Goal: Task Accomplishment & Management: Manage account settings

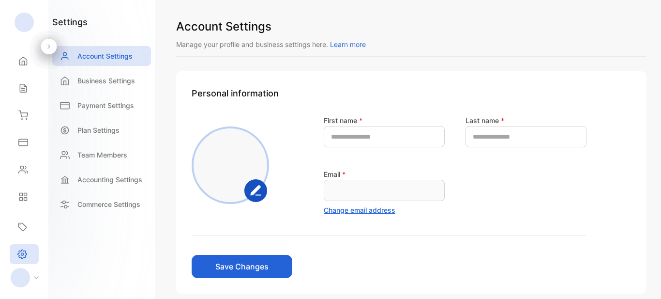
click at [26, 22] on div at bounding box center [24, 22] width 19 height 19
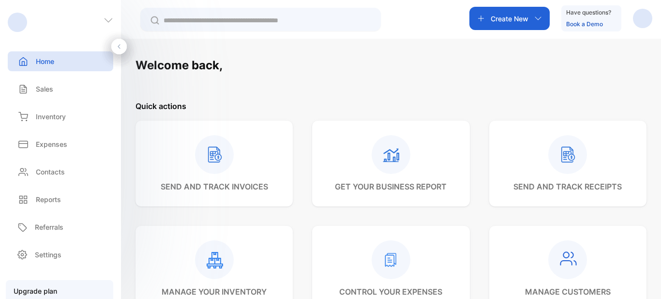
click at [107, 23] on icon at bounding box center [109, 20] width 10 height 10
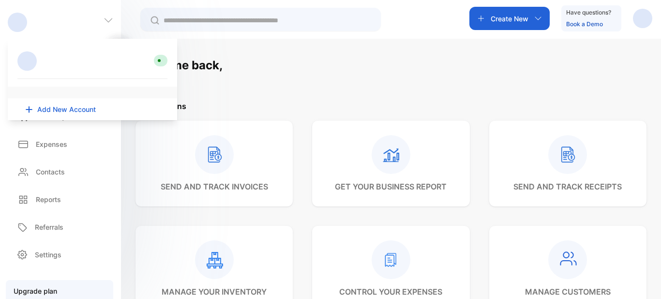
click at [631, 17] on div "Create New Have questions? Book a Demo" at bounding box center [561, 18] width 183 height 26
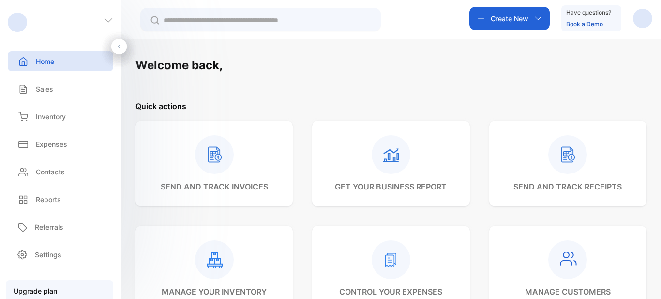
click at [641, 21] on div "button" at bounding box center [642, 18] width 19 height 19
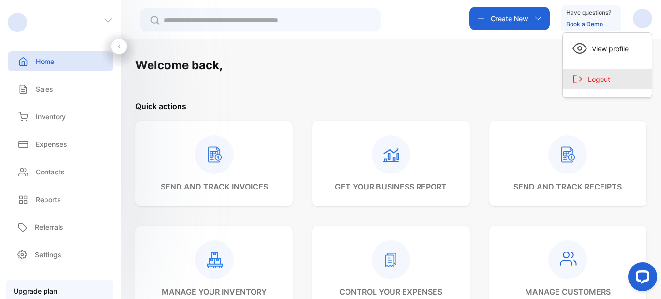
click at [617, 76] on div "Logout" at bounding box center [607, 78] width 89 height 19
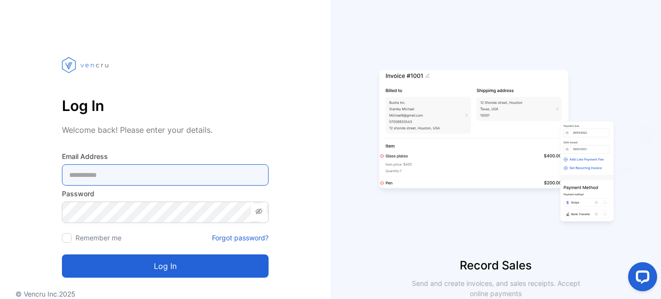
type Address-inputemail "**********"
click at [193, 166] on Address-inputemail "**********" at bounding box center [165, 174] width 207 height 21
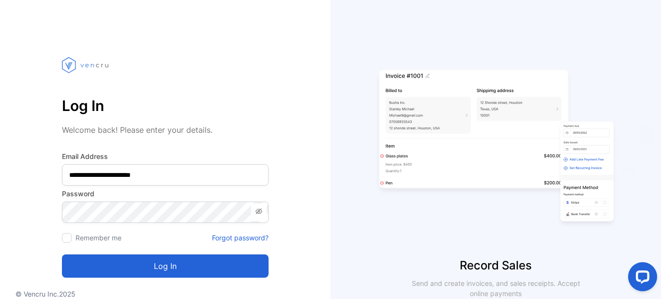
click at [91, 268] on button "Log in" at bounding box center [165, 265] width 207 height 23
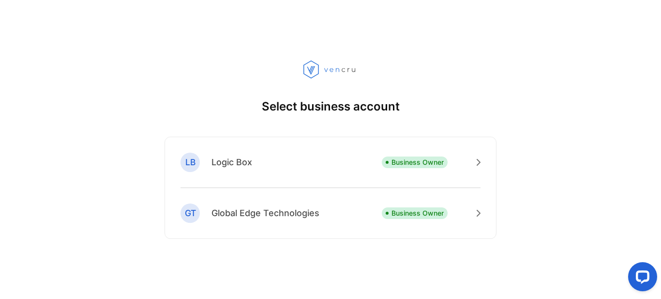
click at [277, 162] on div "LB Logic Box Business Owner" at bounding box center [331, 170] width 300 height 35
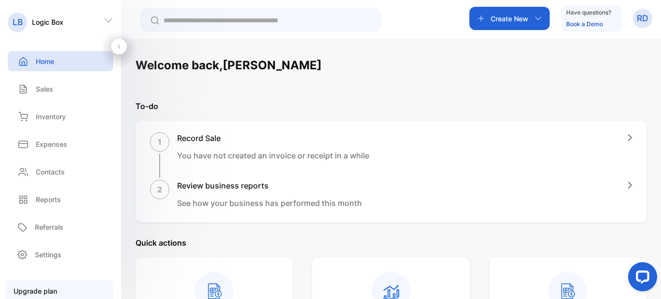
click at [107, 20] on icon at bounding box center [109, 20] width 10 height 10
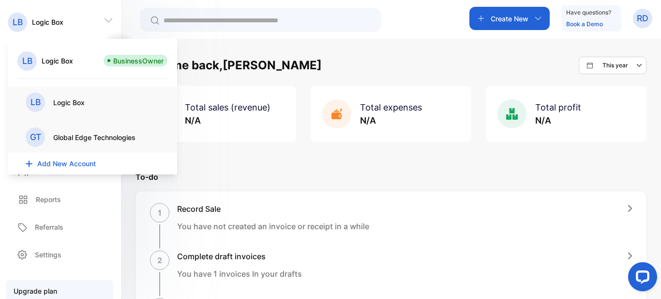
click at [104, 140] on p "Global Edge Technologies" at bounding box center [94, 137] width 82 height 10
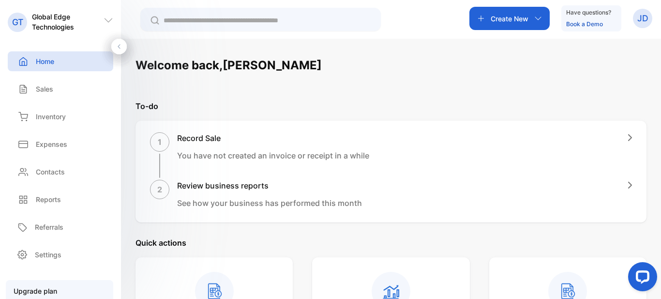
click at [108, 20] on icon at bounding box center [109, 20] width 10 height 10
